Goal: Find specific page/section: Find specific page/section

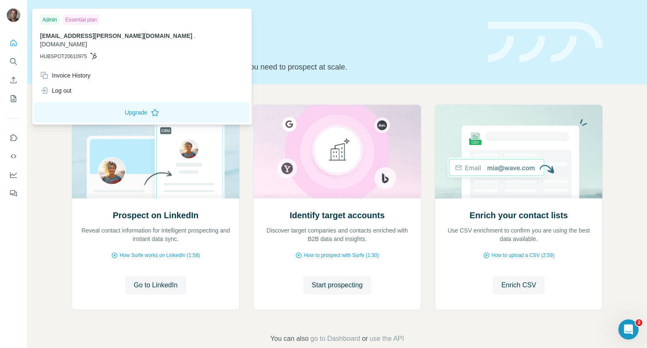
click at [11, 16] on img at bounding box center [13, 14] width 13 height 13
click at [12, 62] on icon "Search" at bounding box center [13, 61] width 8 height 8
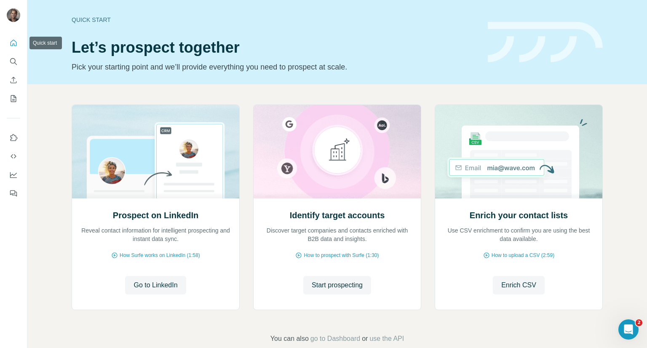
click at [11, 40] on icon "Quick start" at bounding box center [13, 43] width 8 height 8
